Goal: Navigation & Orientation: Find specific page/section

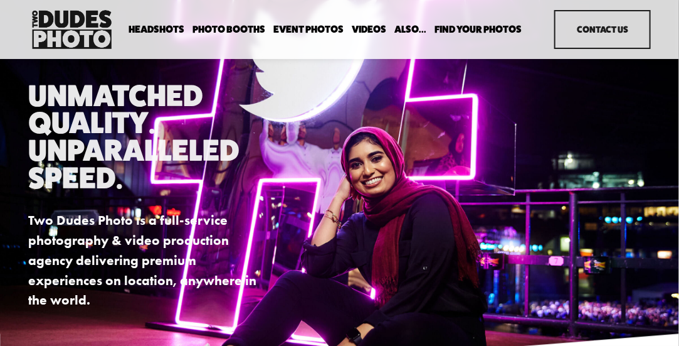
click at [367, 26] on link "Videos" at bounding box center [369, 29] width 34 height 12
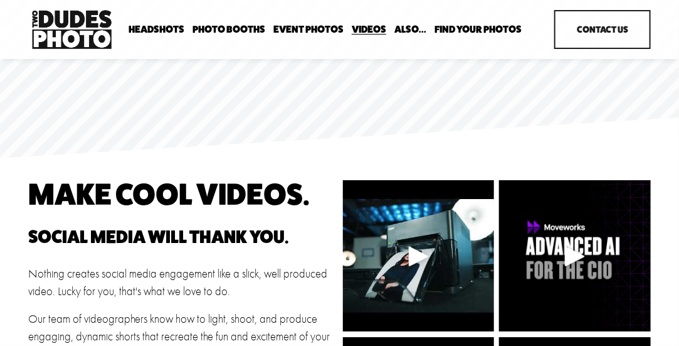
click at [314, 28] on link "Event Photos" at bounding box center [308, 29] width 70 height 12
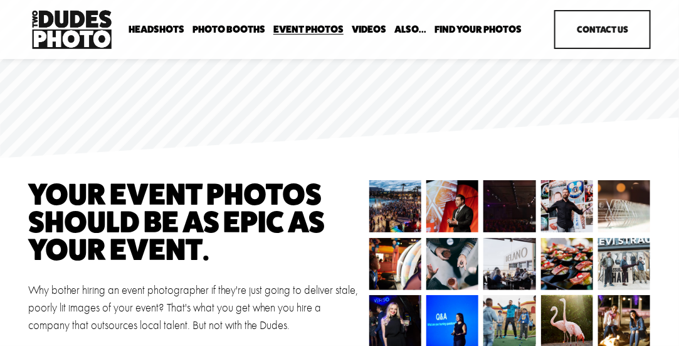
click at [61, 21] on img at bounding box center [71, 29] width 87 height 45
